Goal: Information Seeking & Learning: Learn about a topic

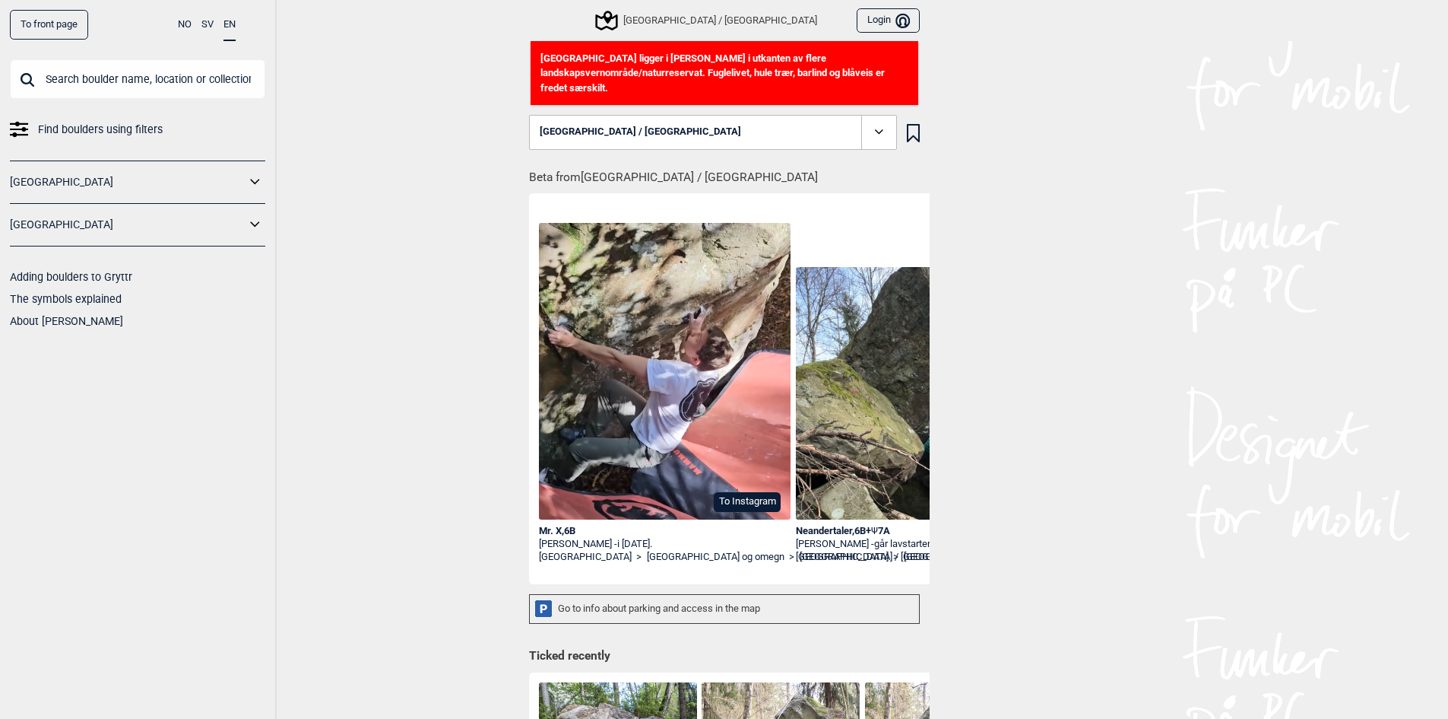
click at [669, 121] on button "[GEOGRAPHIC_DATA] / [GEOGRAPHIC_DATA]" at bounding box center [713, 132] width 368 height 35
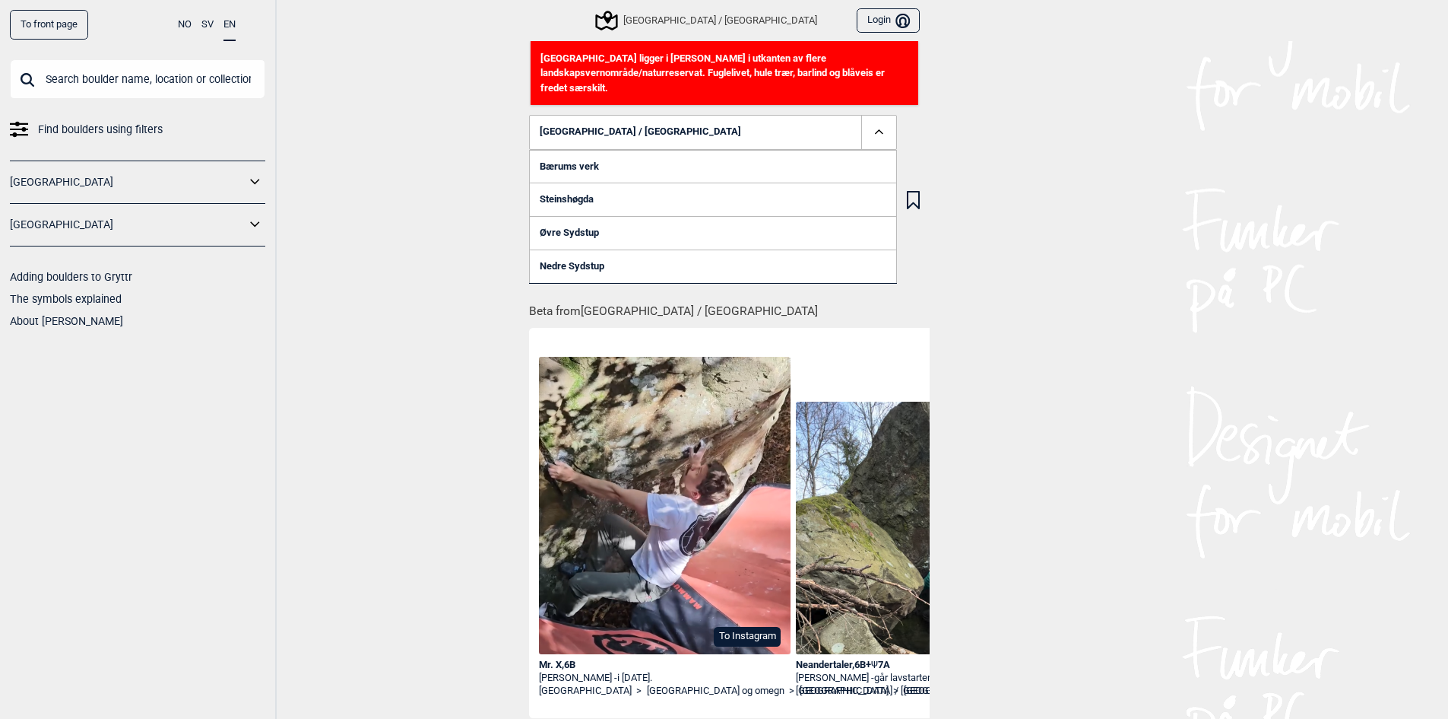
click at [551, 126] on span "[GEOGRAPHIC_DATA] / [GEOGRAPHIC_DATA]" at bounding box center [640, 131] width 201 height 11
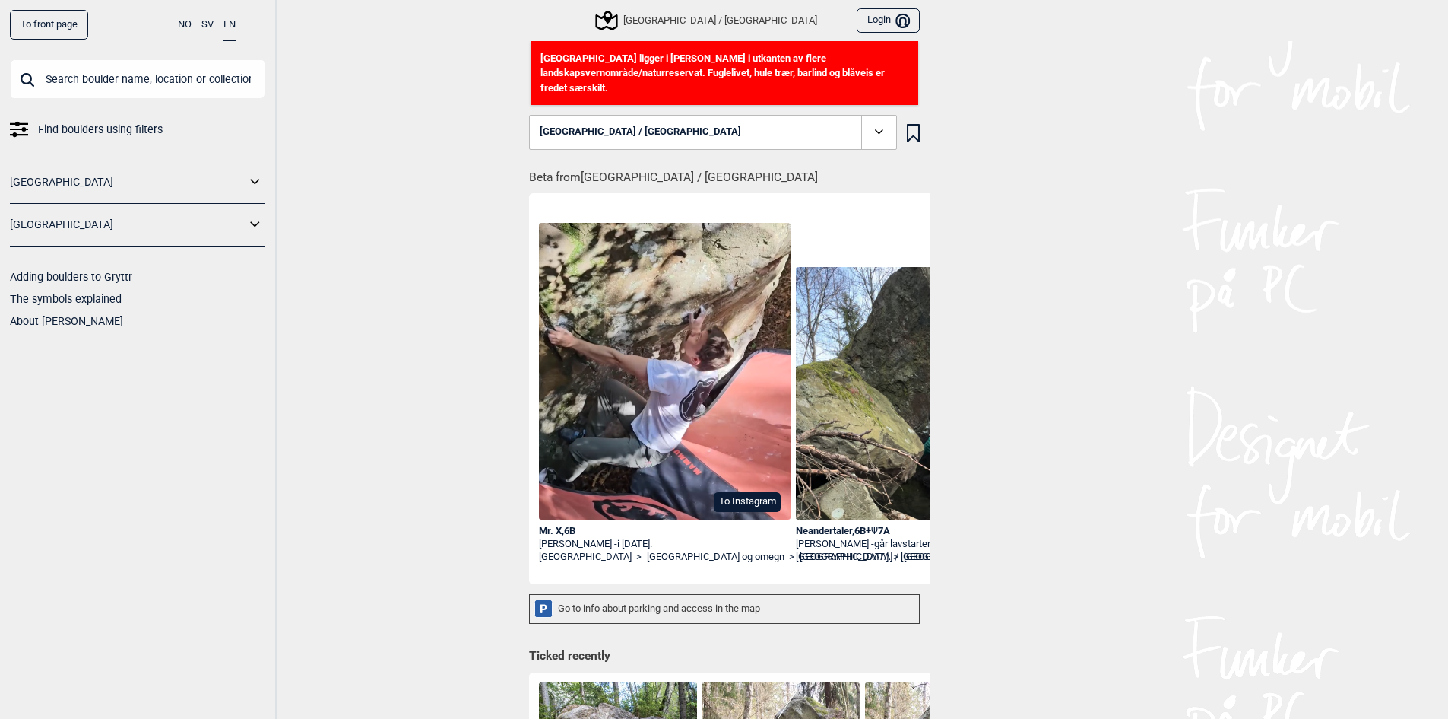
click at [868, 115] on span at bounding box center [878, 132] width 35 height 35
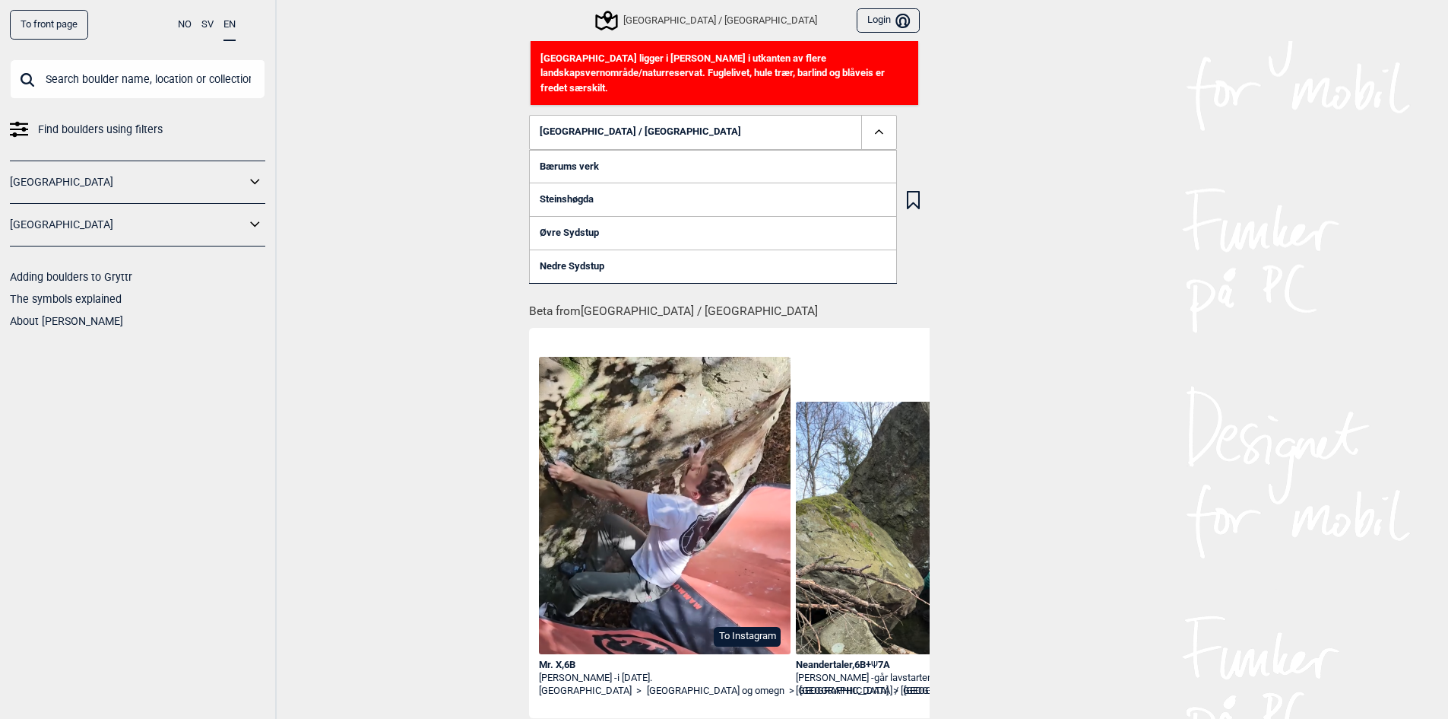
click at [868, 115] on span at bounding box center [878, 132] width 35 height 35
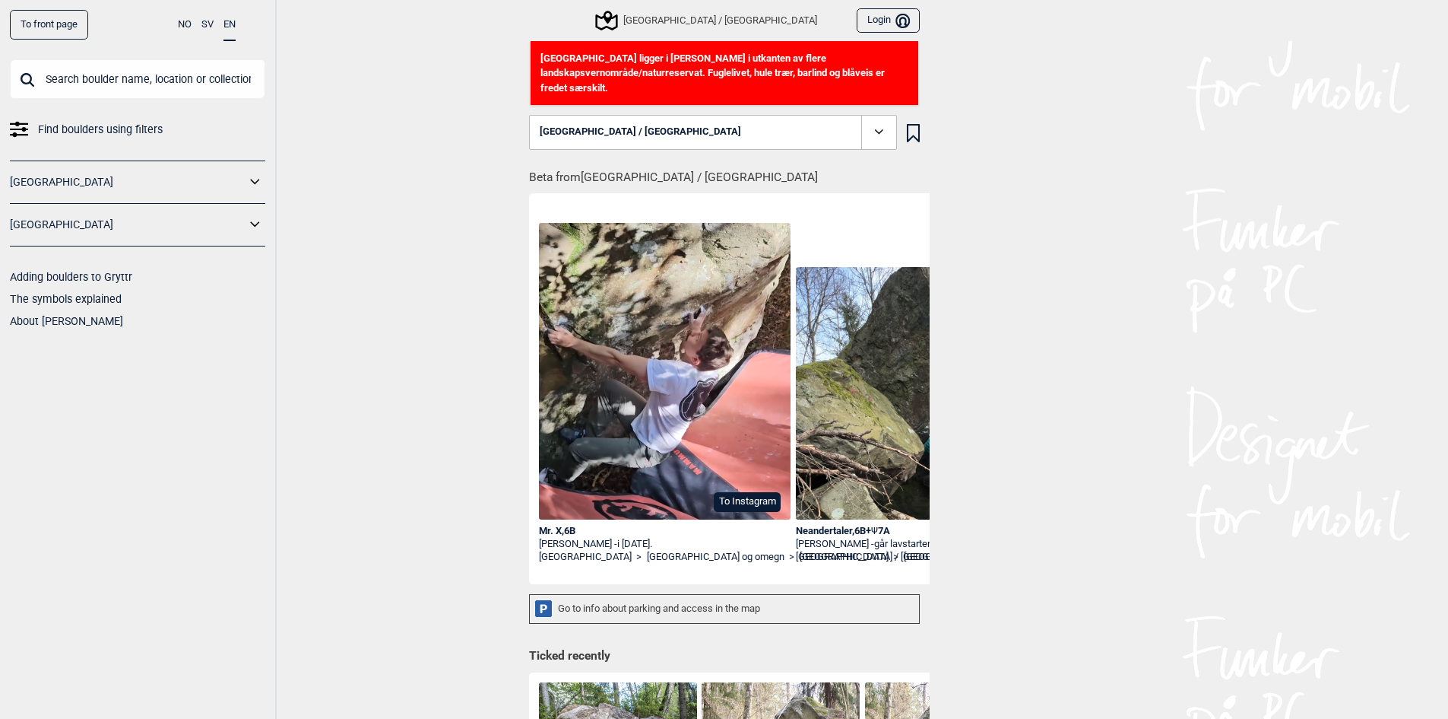
click at [728, 21] on div "[GEOGRAPHIC_DATA] / [GEOGRAPHIC_DATA]" at bounding box center [708, 20] width 220 height 18
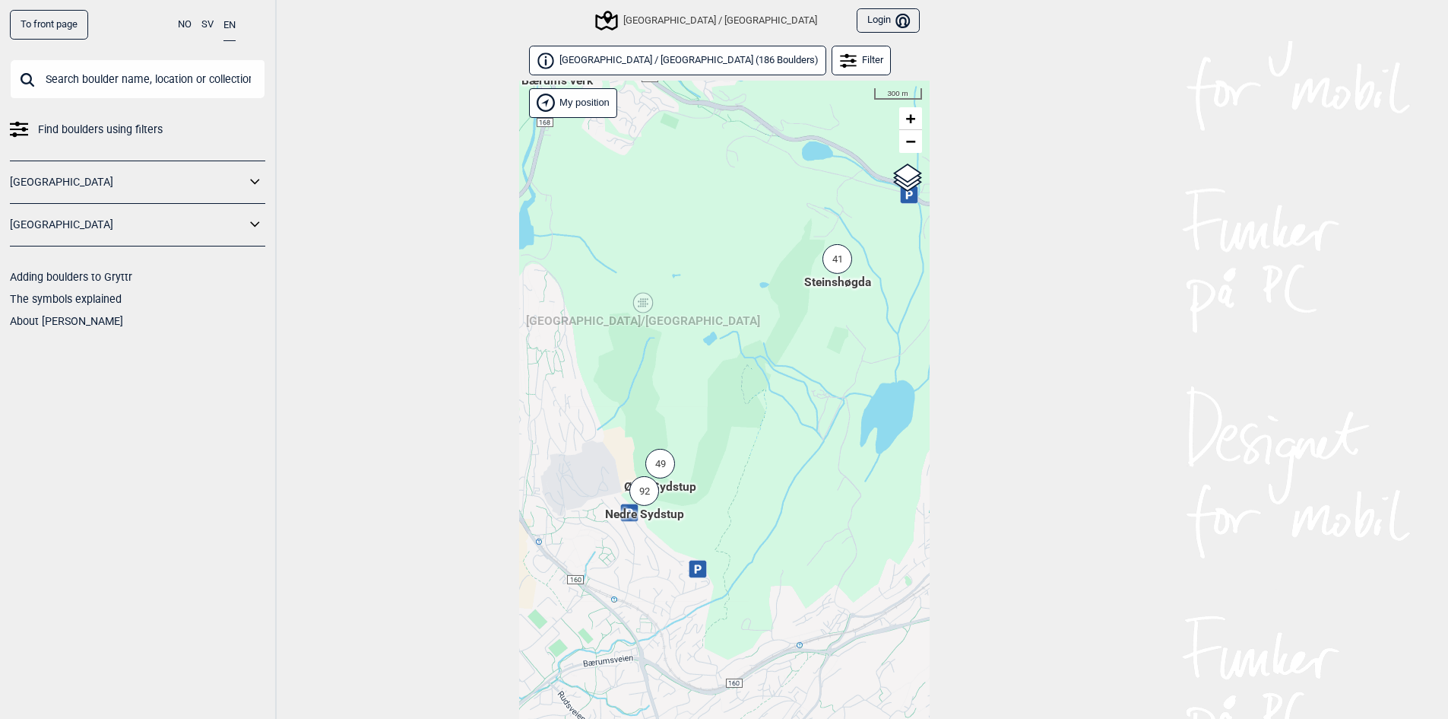
drag, startPoint x: 653, startPoint y: 480, endPoint x: 627, endPoint y: 344, distance: 137.9
click at [627, 344] on div "Hallingdal [PERSON_NAME] [GEOGRAPHIC_DATA] syd [GEOGRAPHIC_DATA] og omegn [GEOG…" at bounding box center [724, 419] width 411 height 677
click at [837, 260] on div "41" at bounding box center [838, 259] width 30 height 30
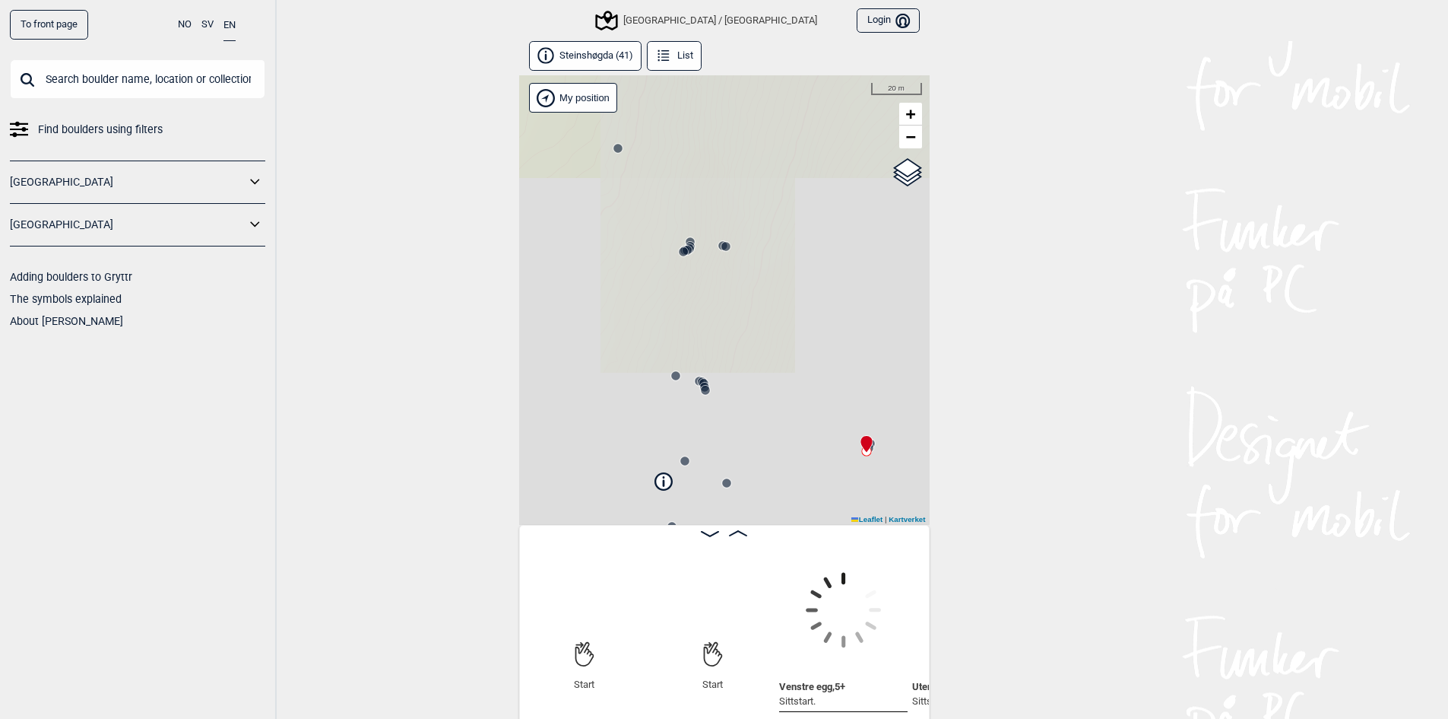
scroll to position [0, 119]
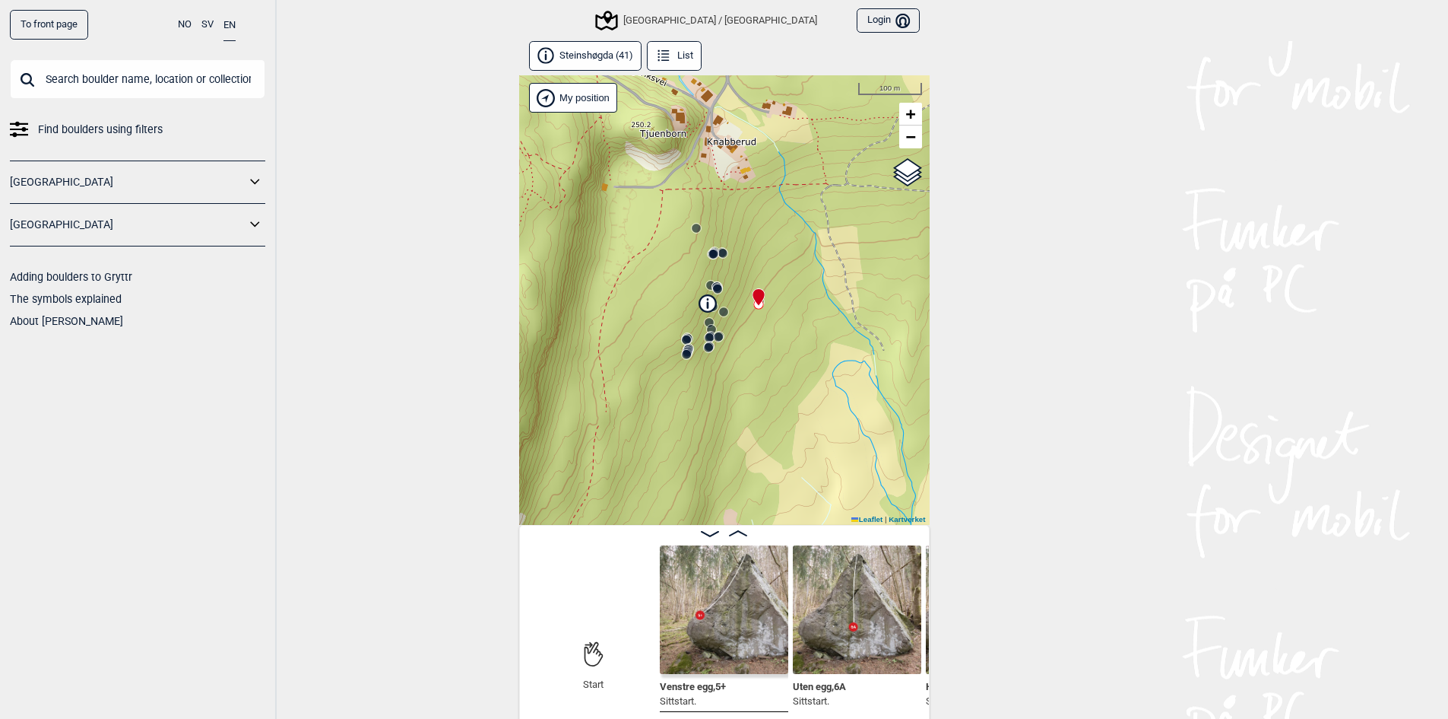
drag, startPoint x: 636, startPoint y: 414, endPoint x: 652, endPoint y: 329, distance: 85.8
click at [652, 329] on div "[GEOGRAPHIC_DATA]/[GEOGRAPHIC_DATA] My position 100 m + − Kartverket OpenStreet…" at bounding box center [724, 299] width 411 height 449
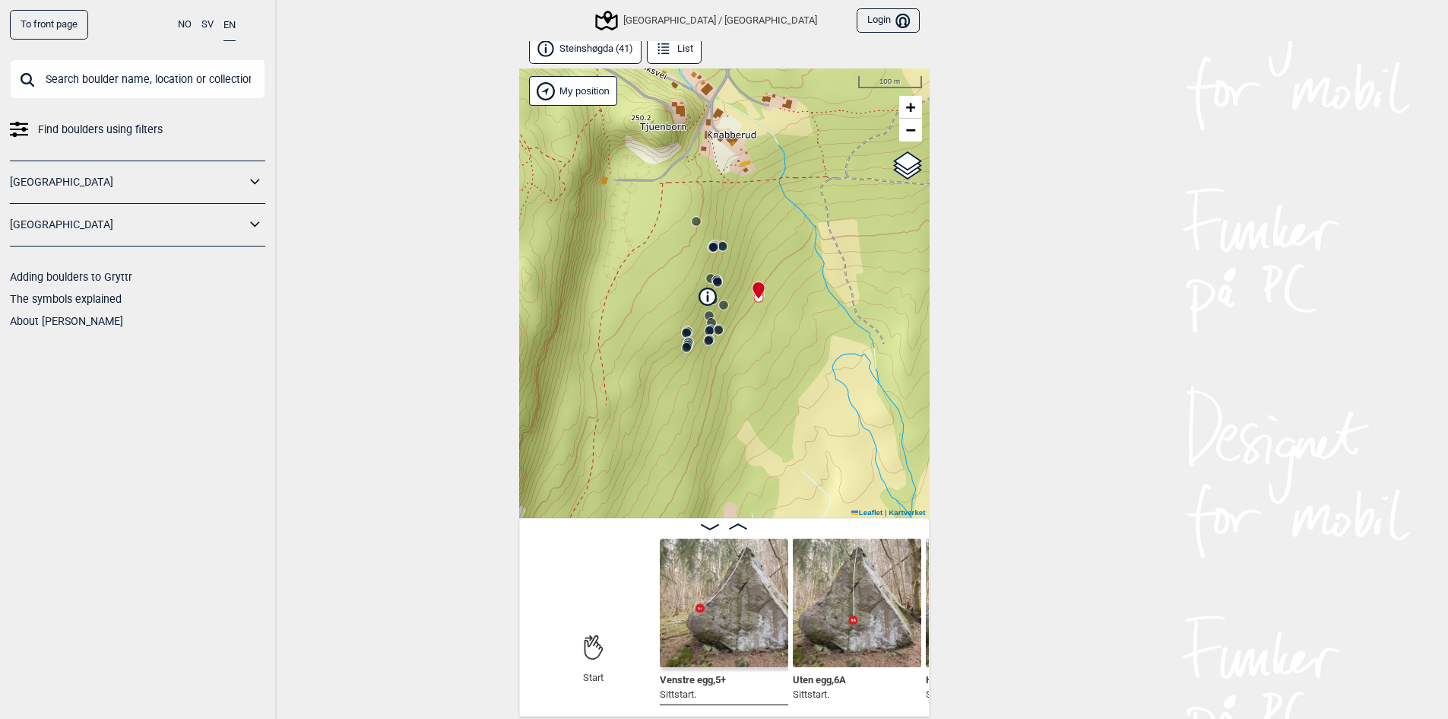
scroll to position [8, 0]
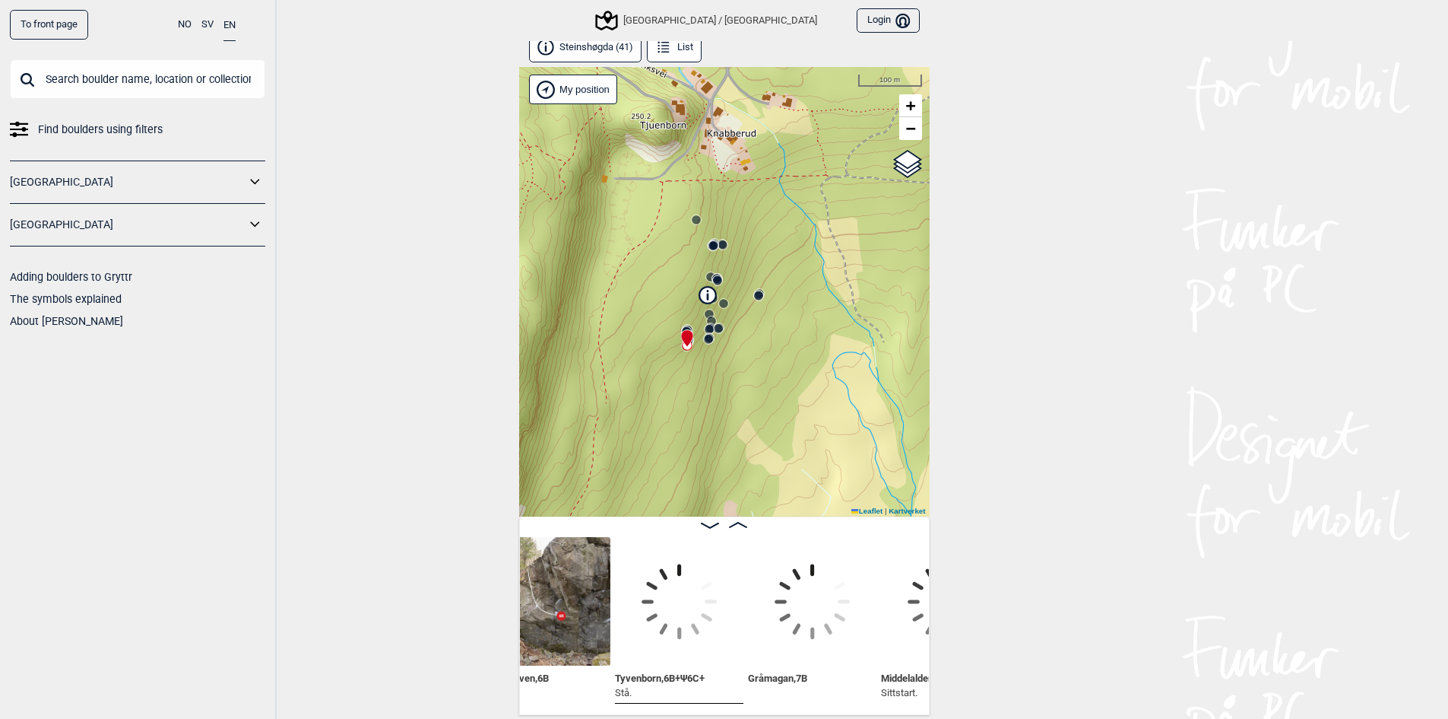
scroll to position [0, 709]
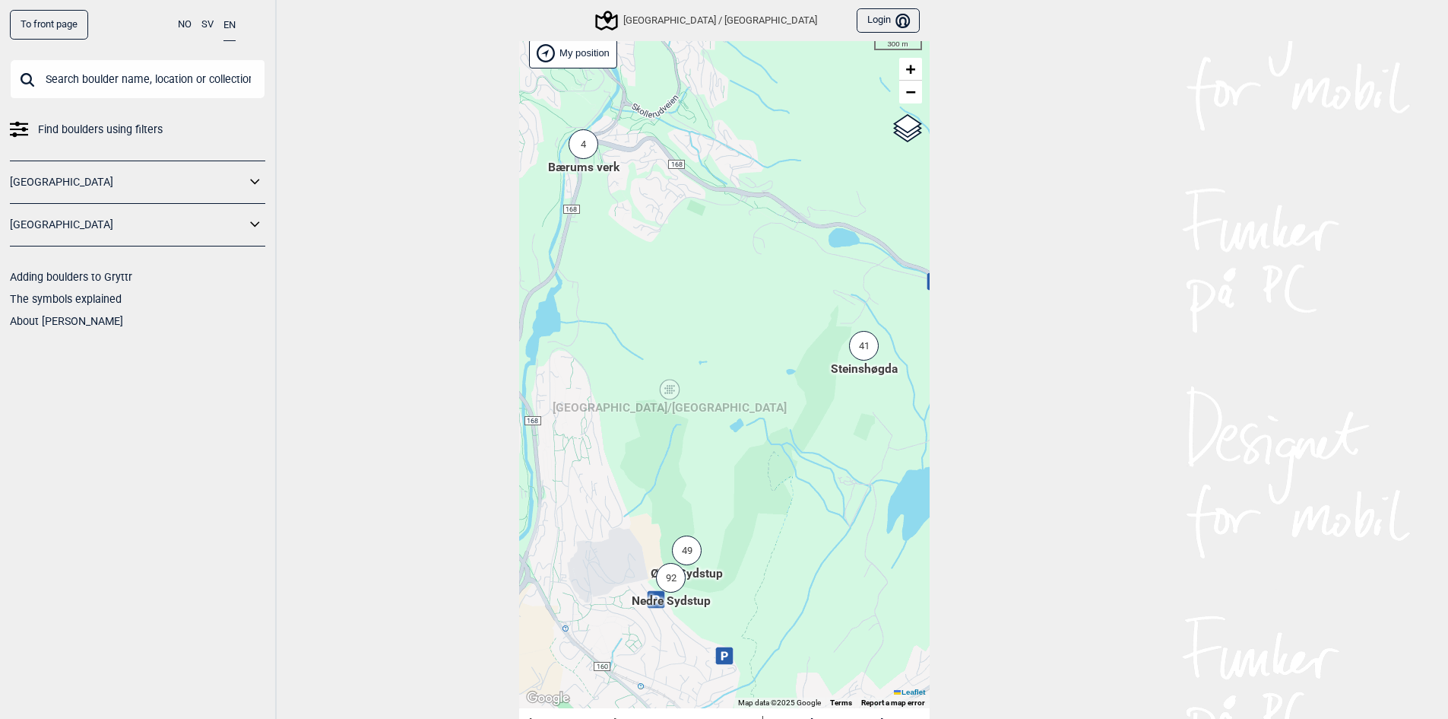
scroll to position [76, 0]
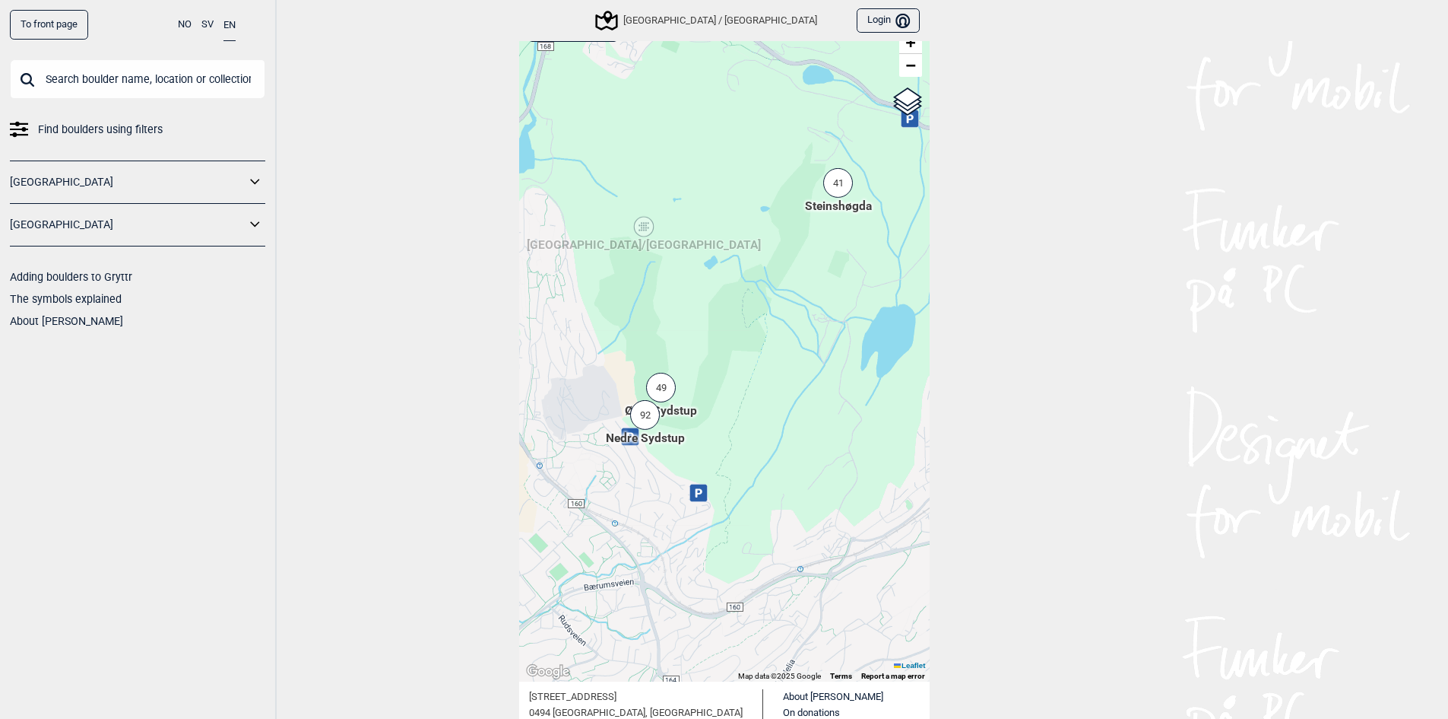
drag, startPoint x: 761, startPoint y: 564, endPoint x: 735, endPoint y: 429, distance: 137.8
click at [735, 429] on div "Hallingdal [PERSON_NAME] [GEOGRAPHIC_DATA] syd [GEOGRAPHIC_DATA] og omegn [GEOG…" at bounding box center [724, 343] width 411 height 677
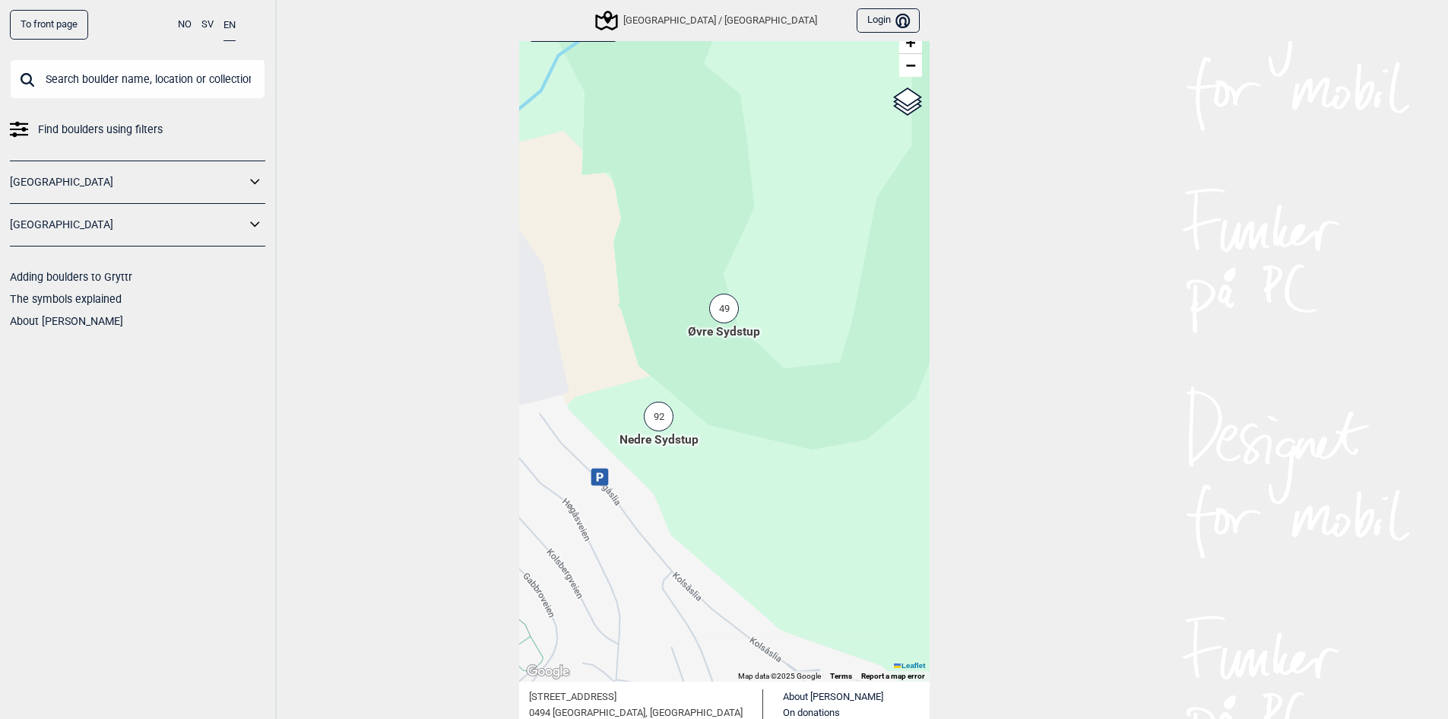
drag, startPoint x: 623, startPoint y: 373, endPoint x: 769, endPoint y: 393, distance: 147.3
click at [769, 392] on div "Hallingdal [PERSON_NAME] [GEOGRAPHIC_DATA] syd [GEOGRAPHIC_DATA] og omegn [GEOG…" at bounding box center [724, 343] width 411 height 677
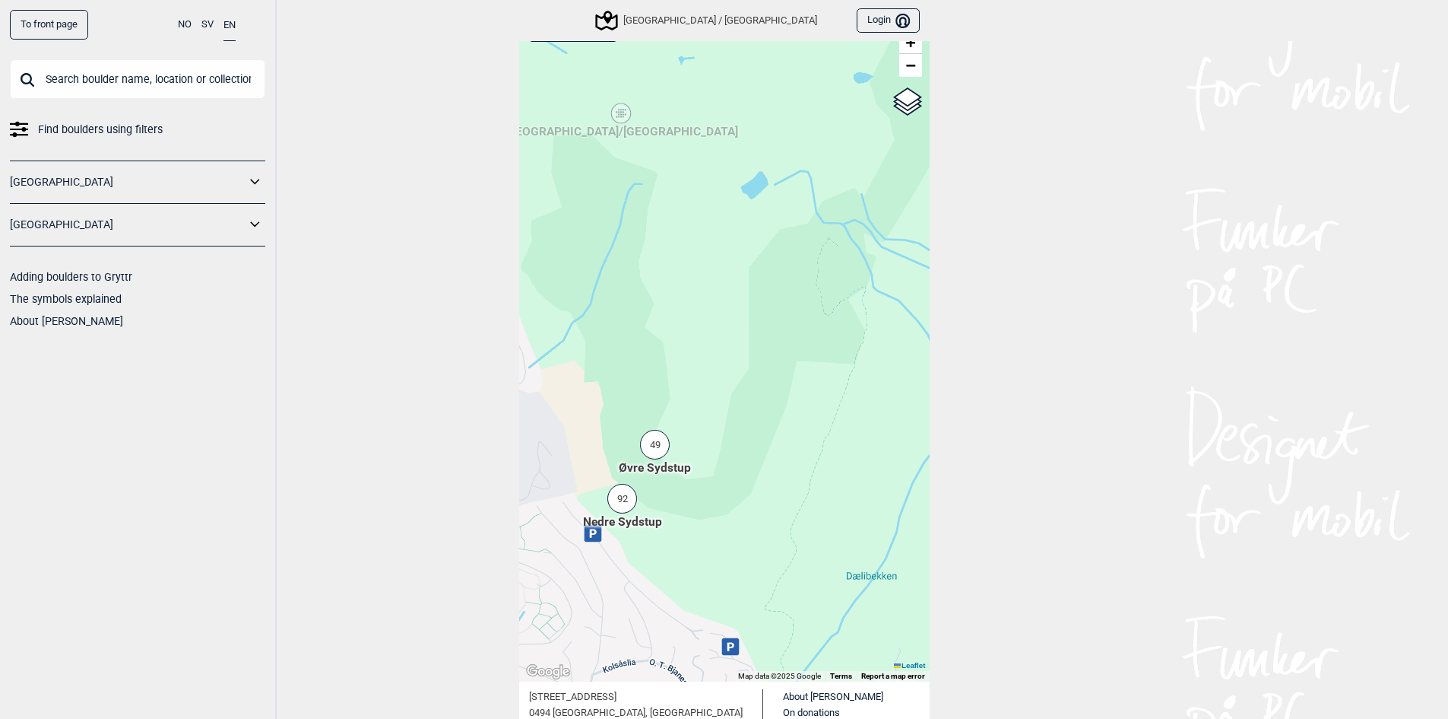
drag, startPoint x: 783, startPoint y: 387, endPoint x: 730, endPoint y: 440, distance: 75.3
click at [730, 440] on div "Hallingdal [PERSON_NAME] [GEOGRAPHIC_DATA] syd [GEOGRAPHIC_DATA] og omegn [GEOG…" at bounding box center [724, 343] width 411 height 677
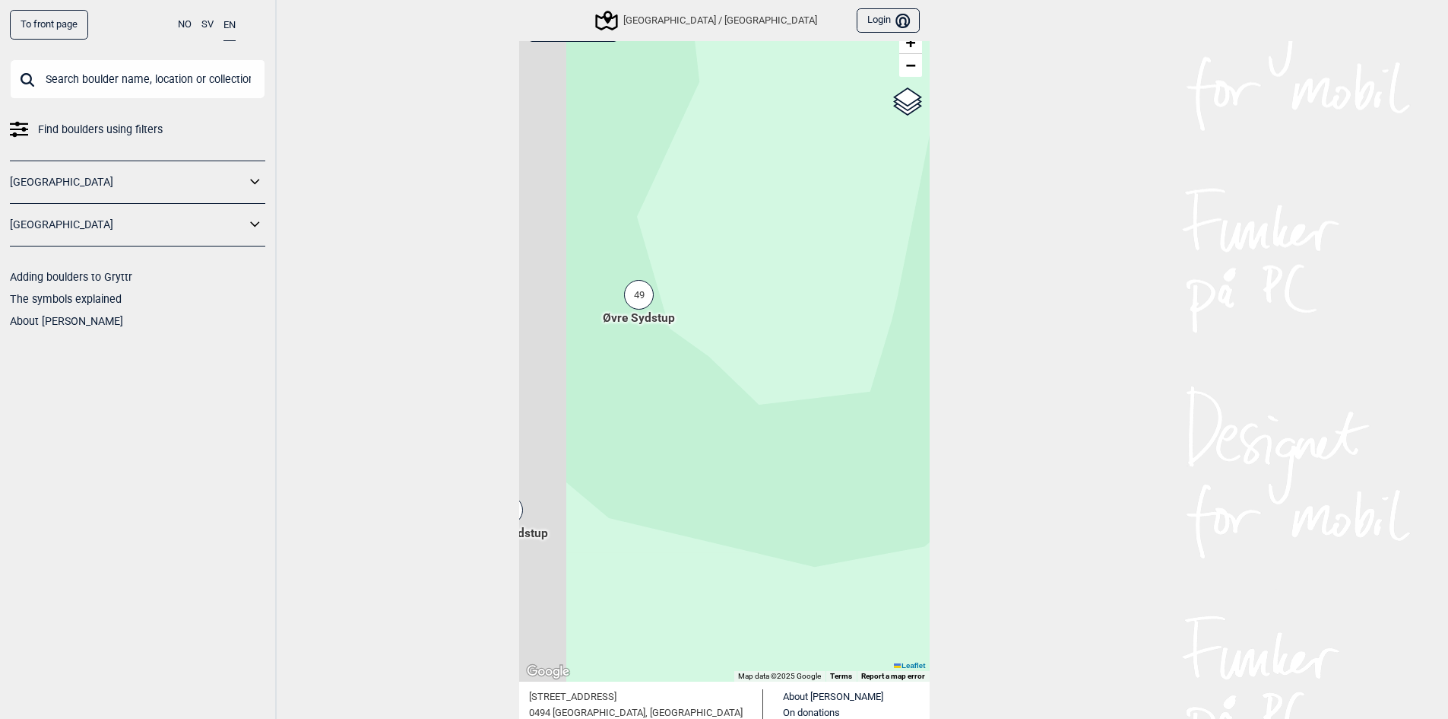
drag, startPoint x: 772, startPoint y: 458, endPoint x: 807, endPoint y: 458, distance: 35.0
click at [807, 458] on div "Hallingdal [PERSON_NAME] [GEOGRAPHIC_DATA] syd [GEOGRAPHIC_DATA] og omegn [GEOG…" at bounding box center [724, 343] width 411 height 677
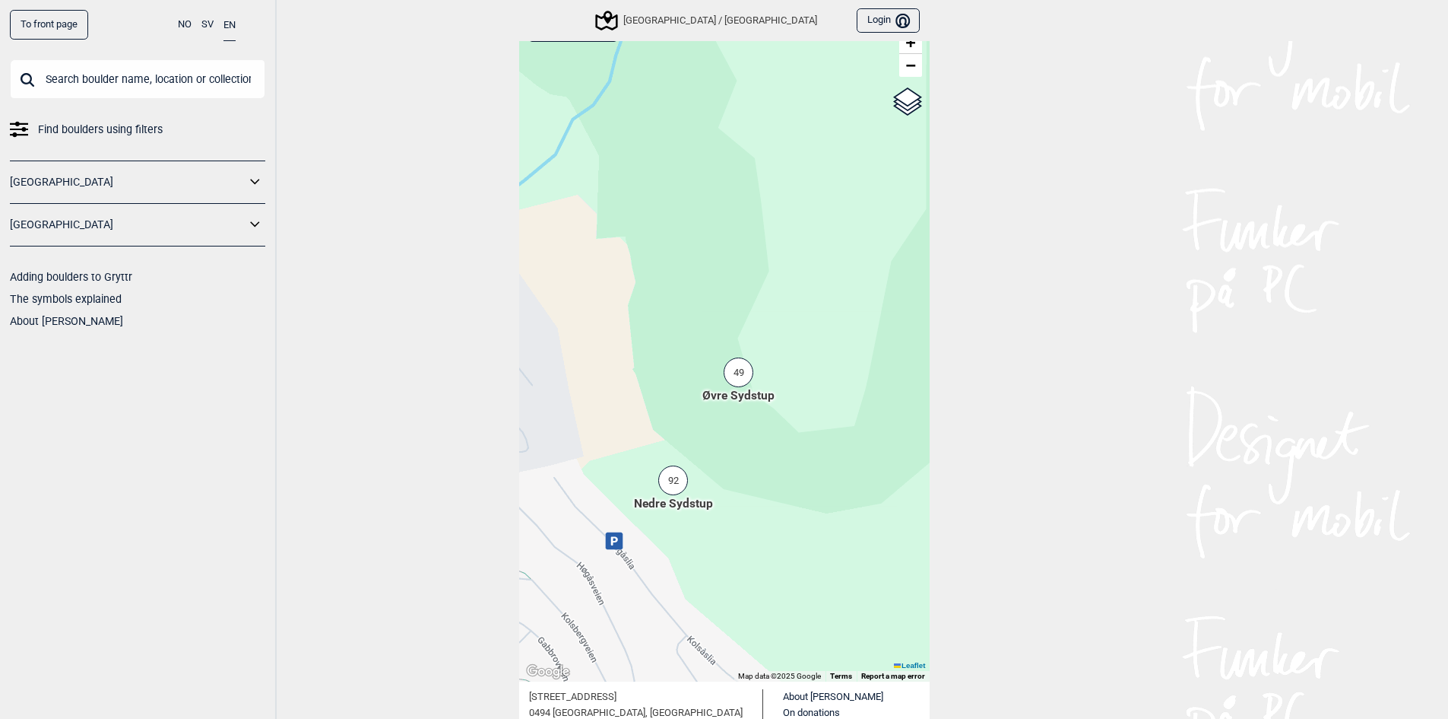
click at [738, 375] on div "49" at bounding box center [739, 372] width 30 height 30
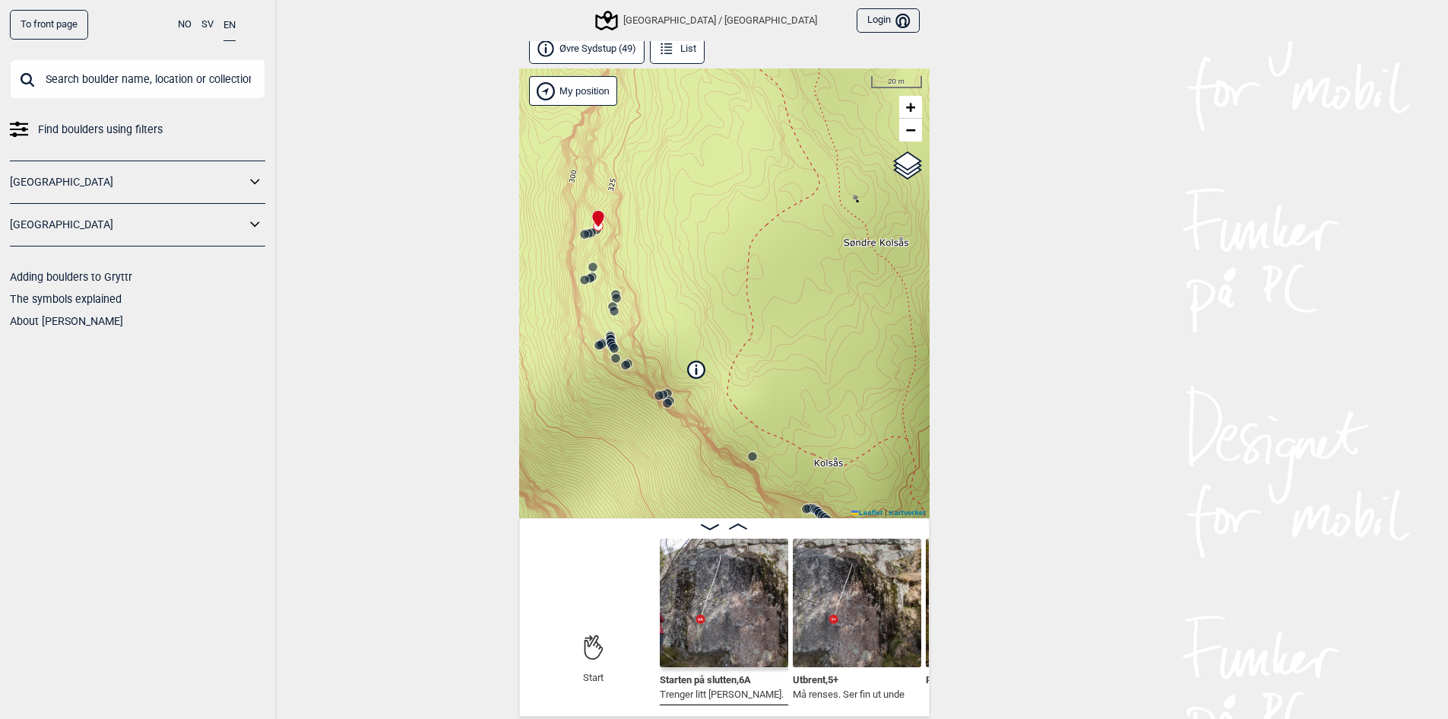
scroll to position [8, 0]
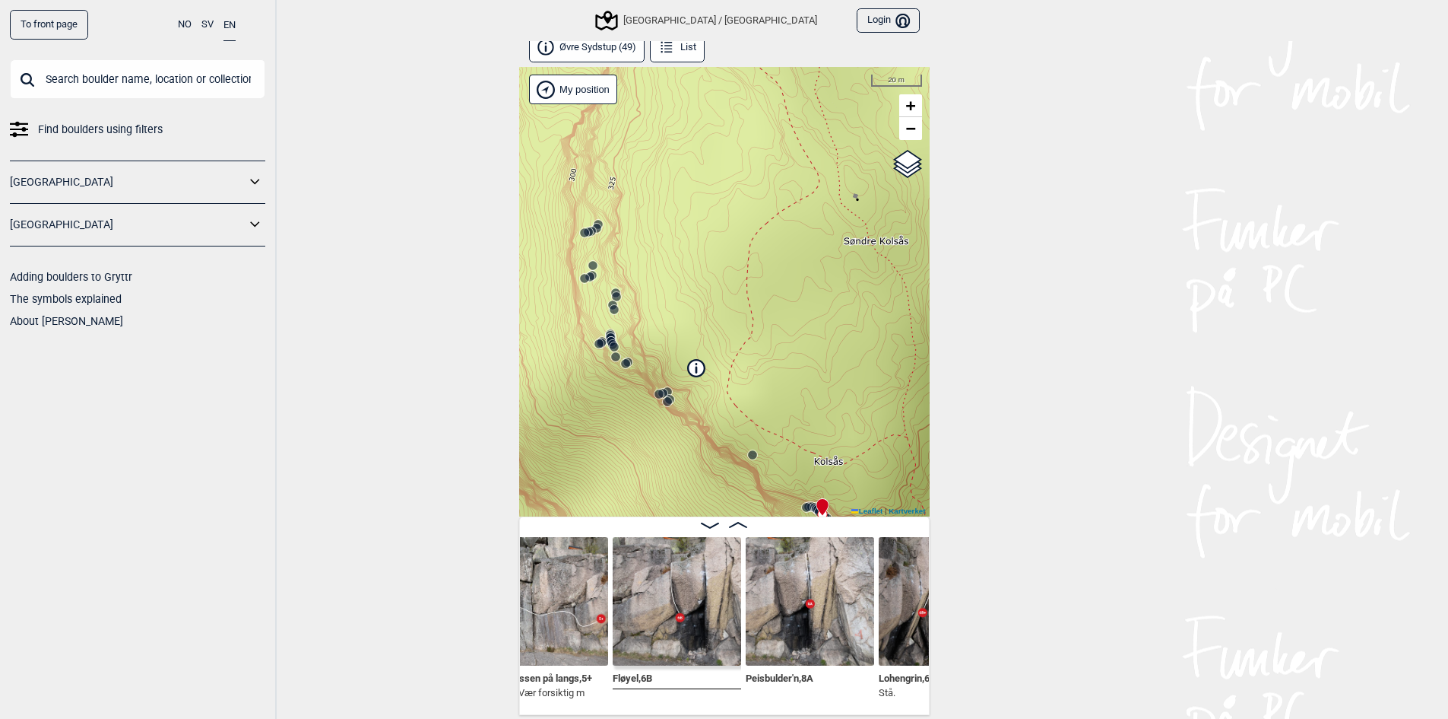
scroll to position [0, 5531]
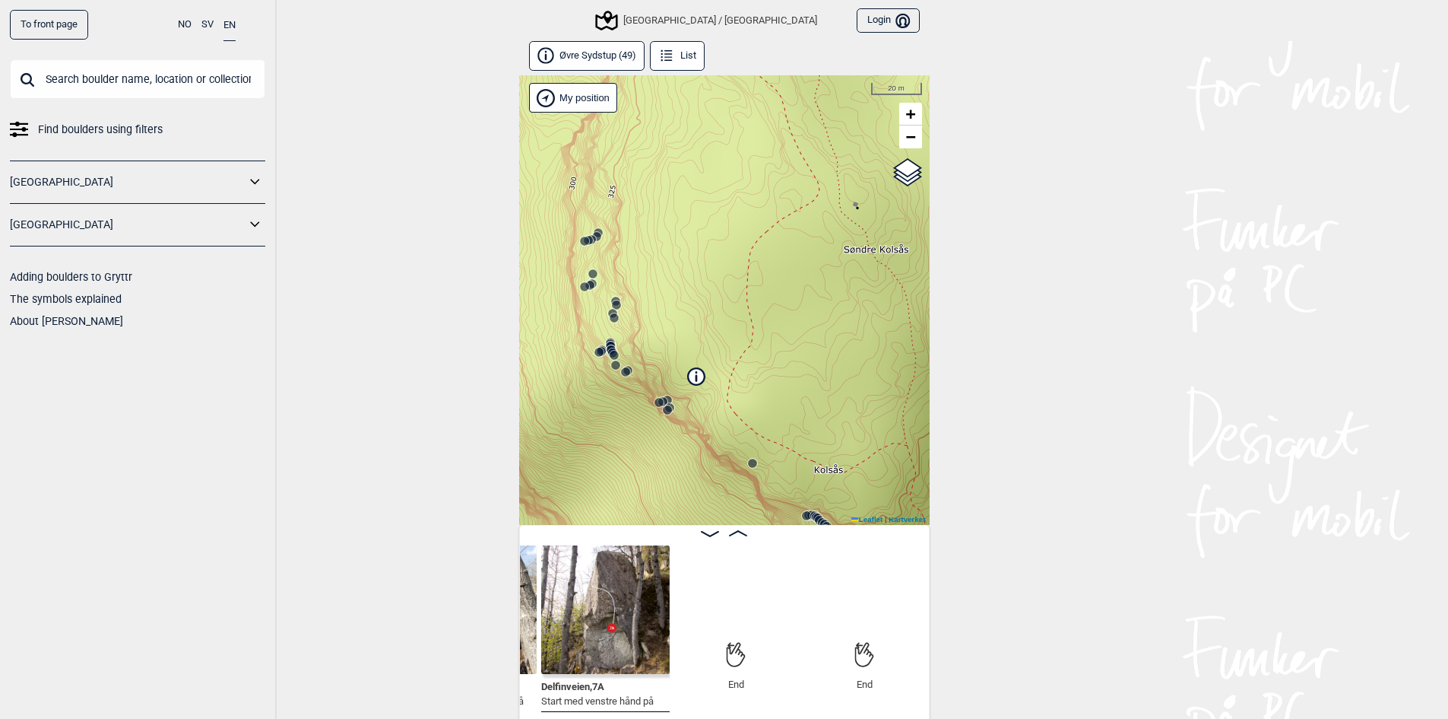
click at [62, 16] on link "To front page" at bounding box center [49, 25] width 78 height 30
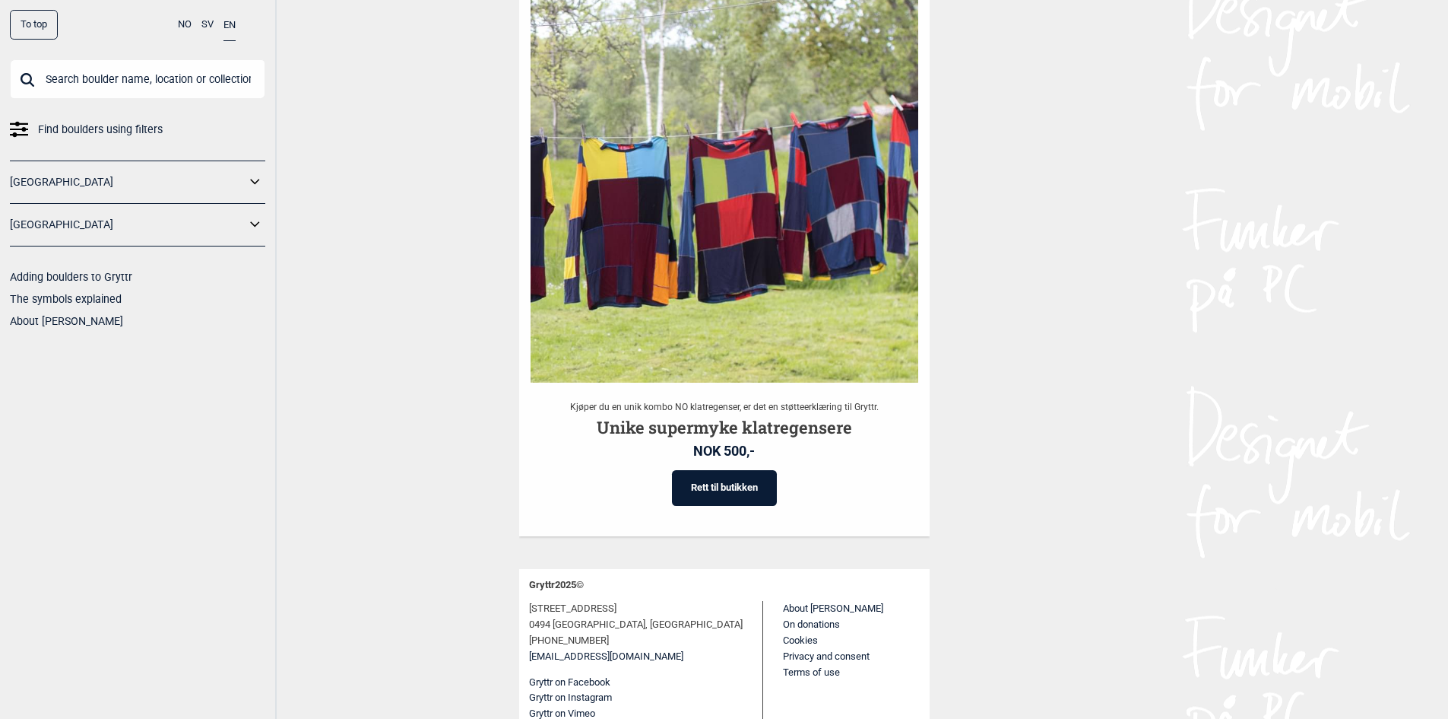
scroll to position [2967, 0]
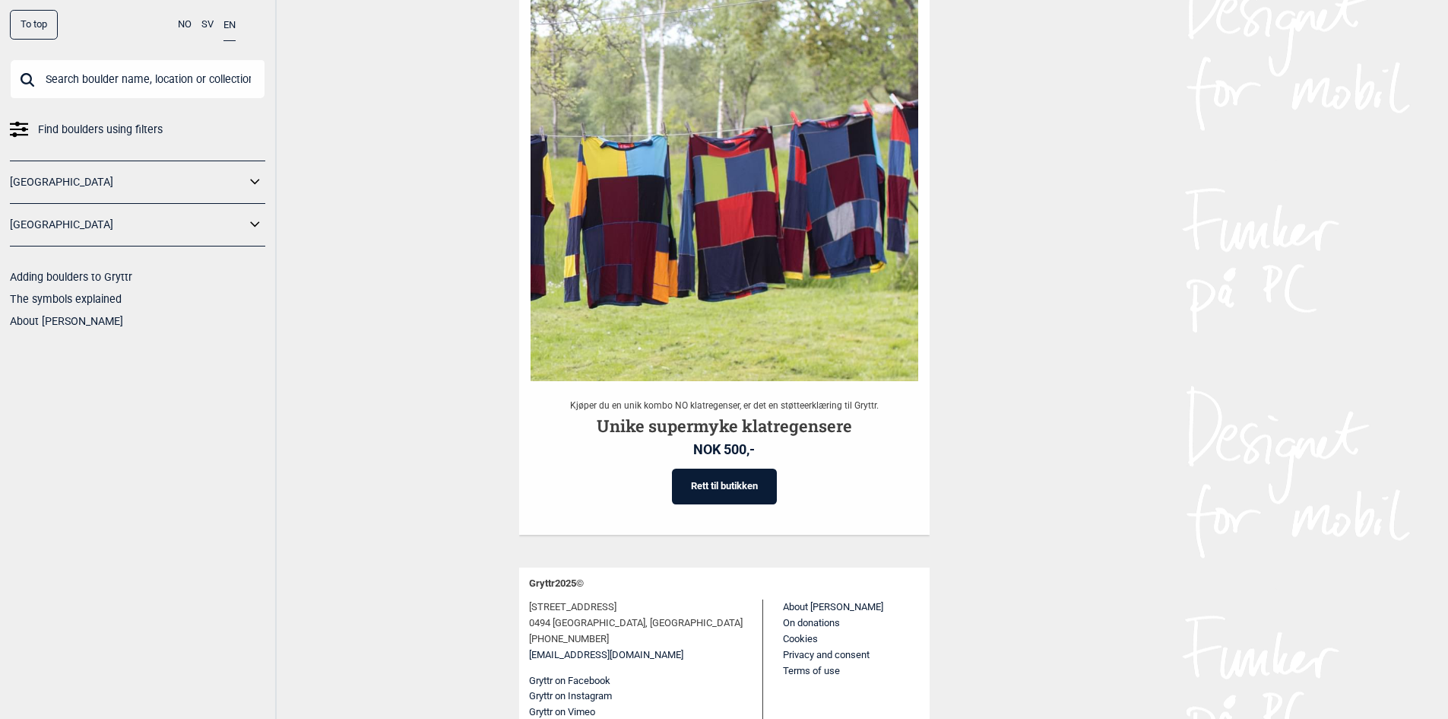
click at [783, 607] on link "About [PERSON_NAME]" at bounding box center [833, 606] width 100 height 11
